Goal: Transaction & Acquisition: Purchase product/service

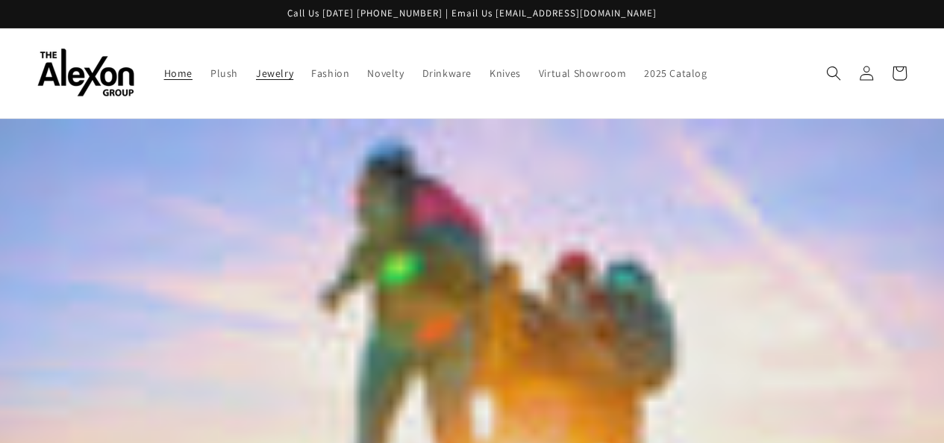
click at [247, 73] on link "Jewelry" at bounding box center [274, 72] width 55 height 31
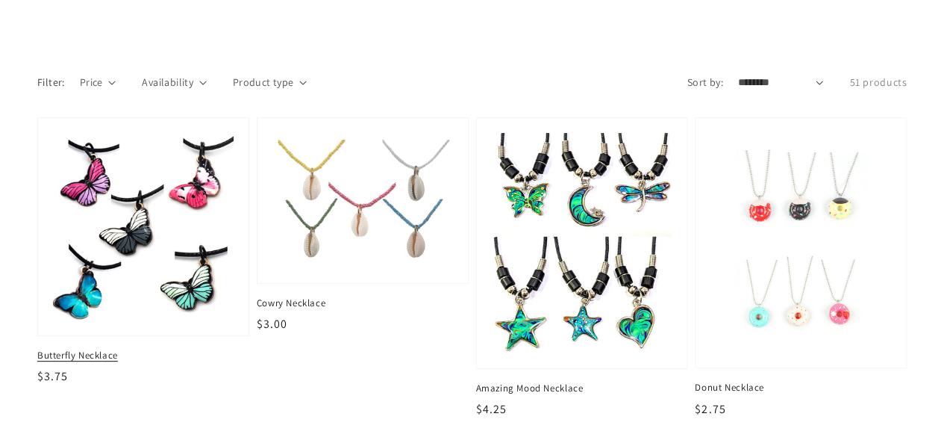
scroll to position [149, 0]
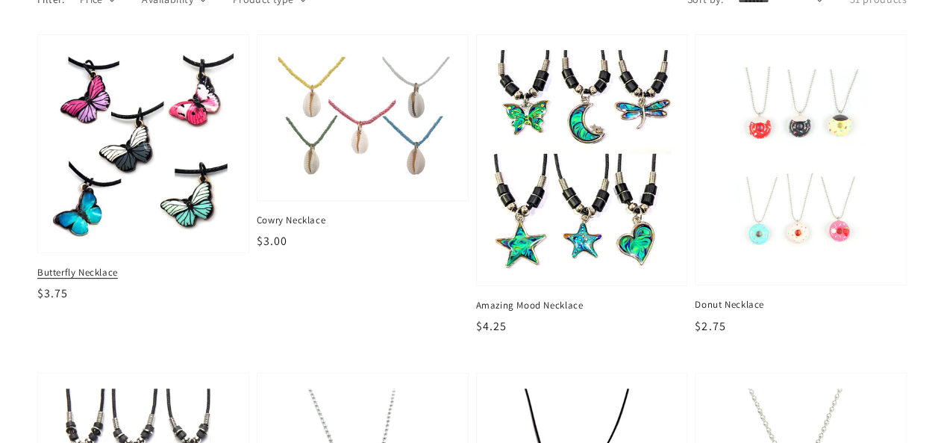
click at [144, 159] on img at bounding box center [143, 143] width 186 height 193
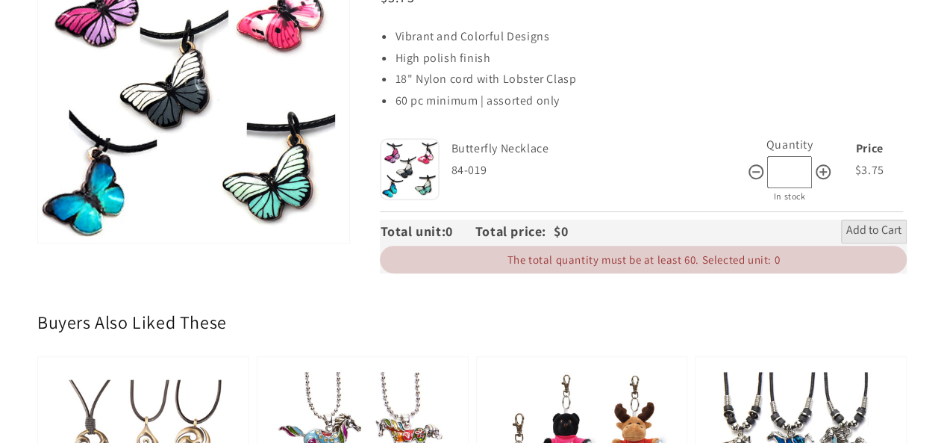
scroll to position [299, 0]
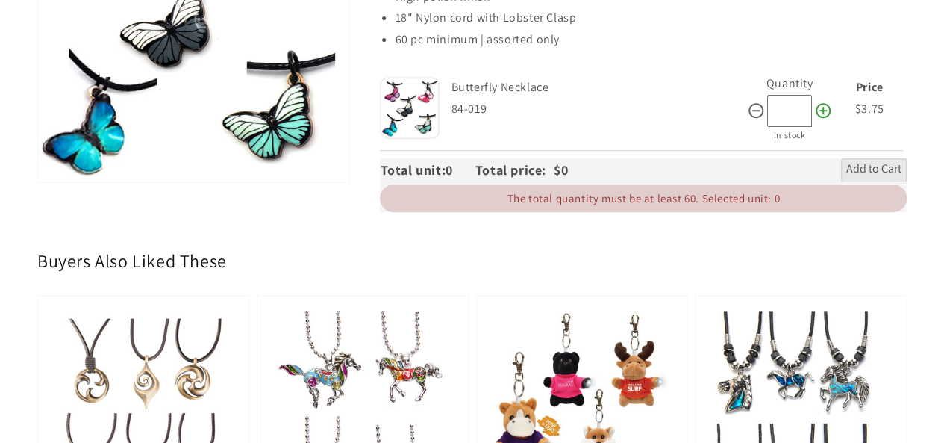
click at [823, 103] on icon at bounding box center [823, 110] width 15 height 15
type input "**"
click at [880, 161] on span "Add to Cart" at bounding box center [874, 170] width 55 height 18
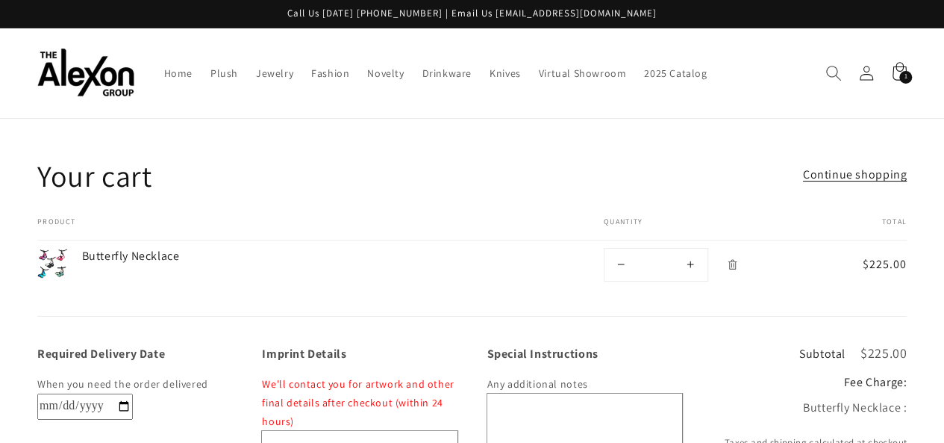
click at [833, 65] on icon "Search" at bounding box center [834, 73] width 16 height 16
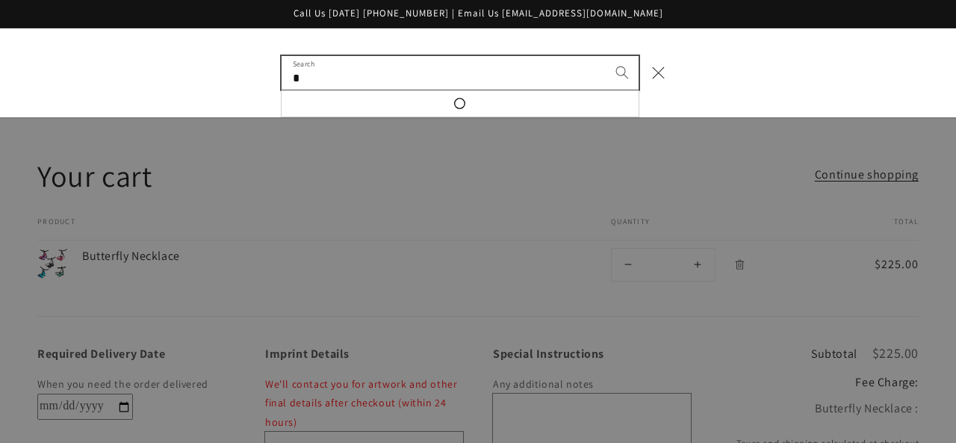
type input "*"
click at [605, 56] on button "Search" at bounding box center [621, 72] width 33 height 33
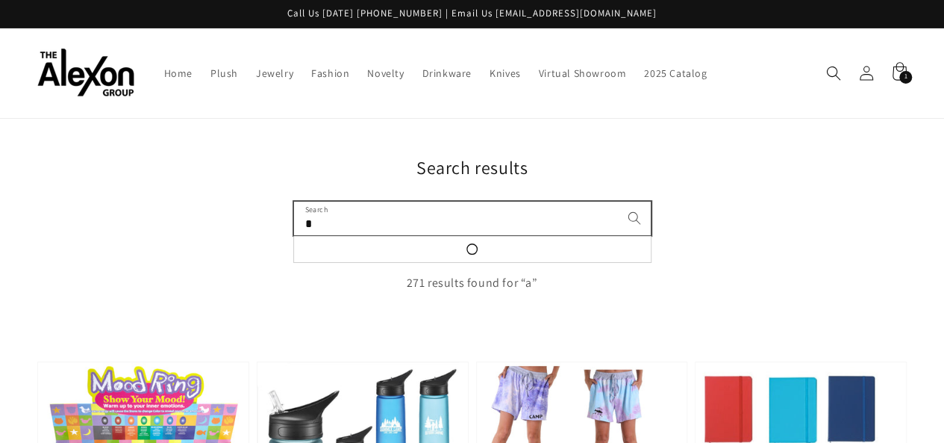
click at [429, 212] on input "*" at bounding box center [472, 219] width 357 height 34
type input "*"
click at [0, 0] on button "Search for “a”" at bounding box center [0, 0] width 0 height 0
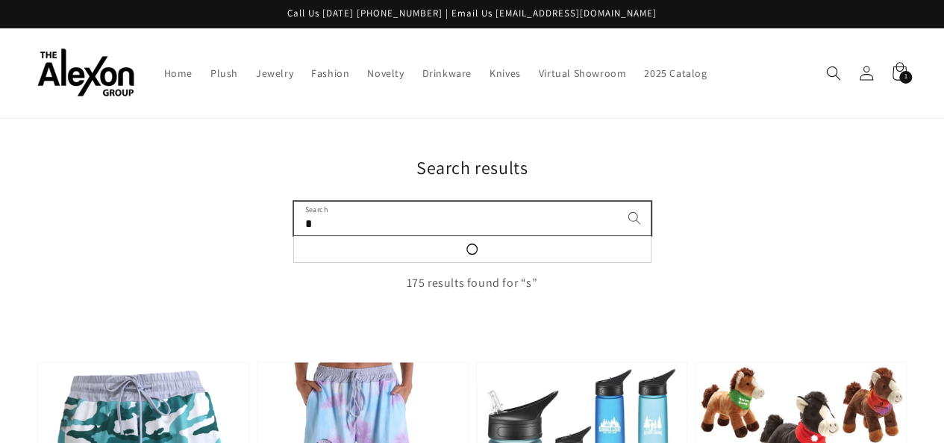
click at [429, 212] on input "*" at bounding box center [472, 219] width 357 height 34
type input "*"
